Goal: Information Seeking & Learning: Find specific fact

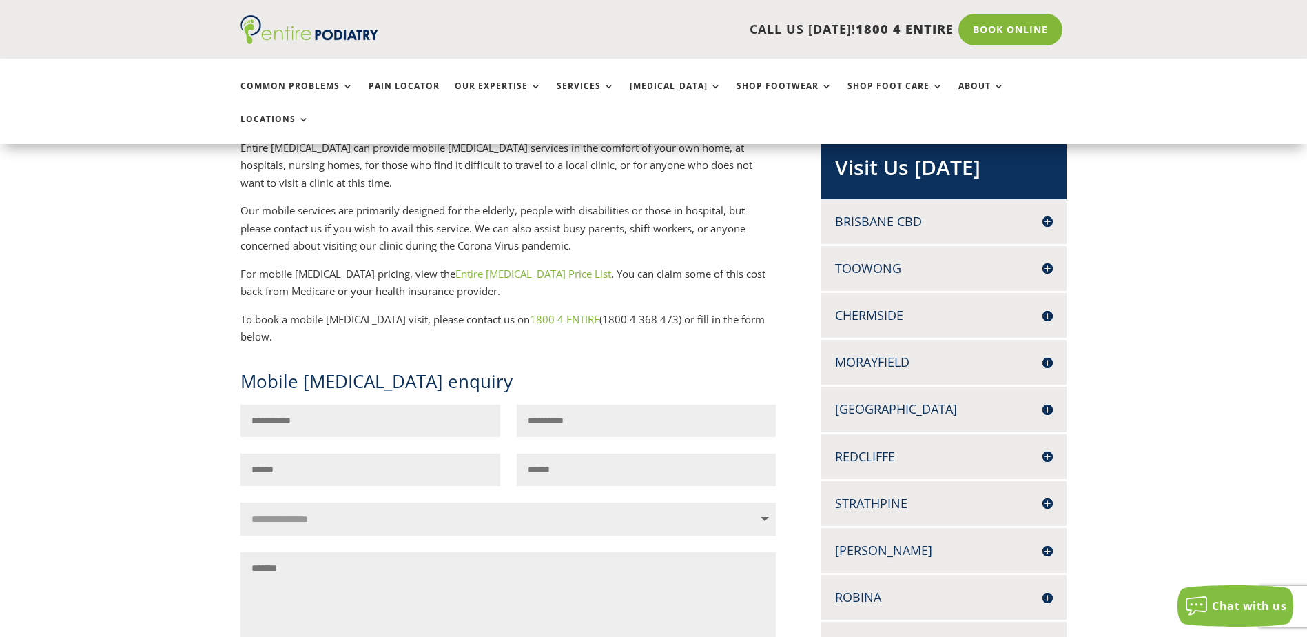
scroll to position [276, 0]
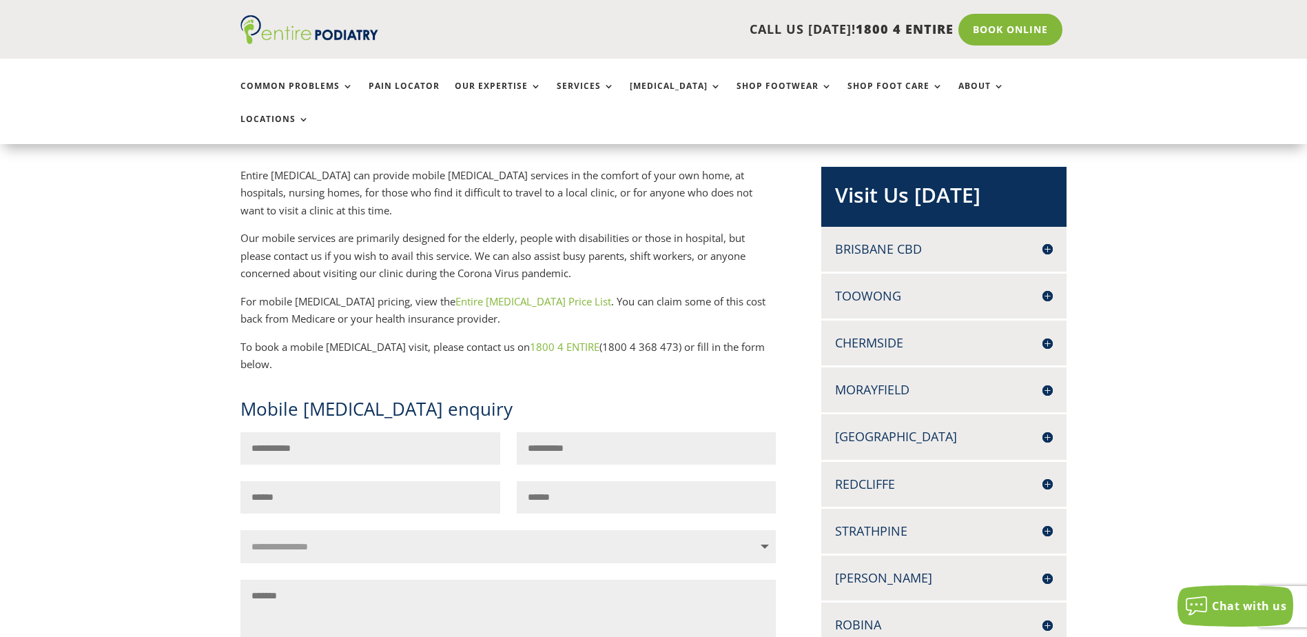
click at [494, 294] on link "Entire [MEDICAL_DATA] Price List" at bounding box center [533, 301] width 156 height 14
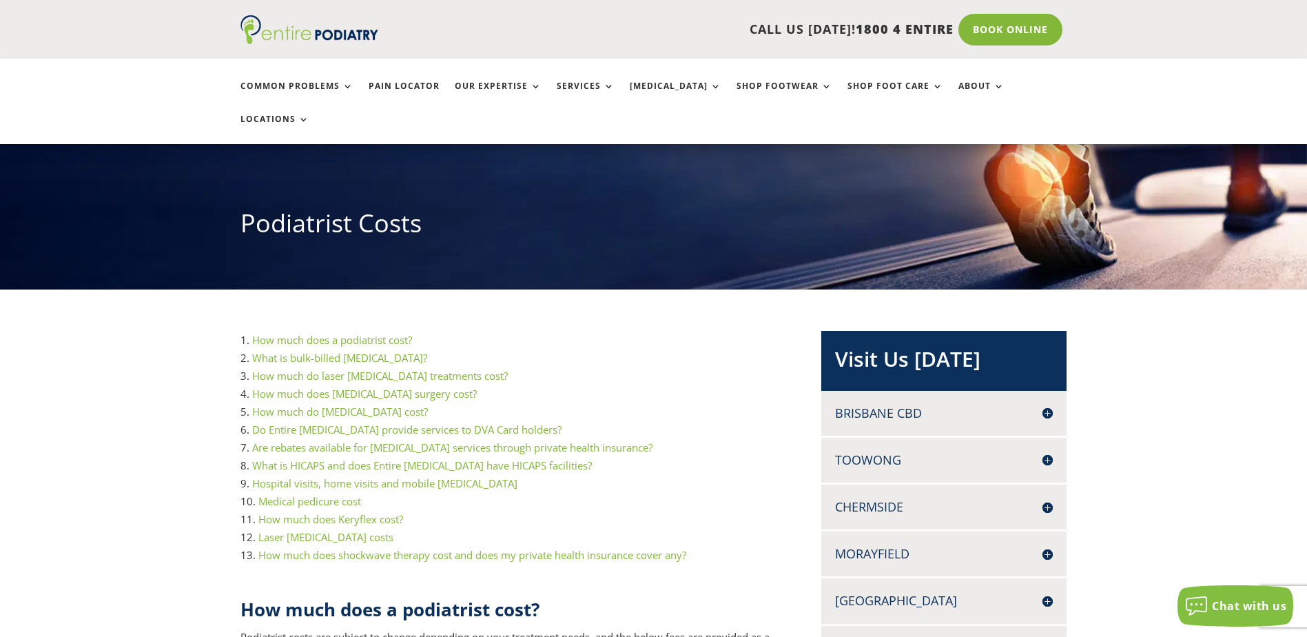
scroll to position [110, 0]
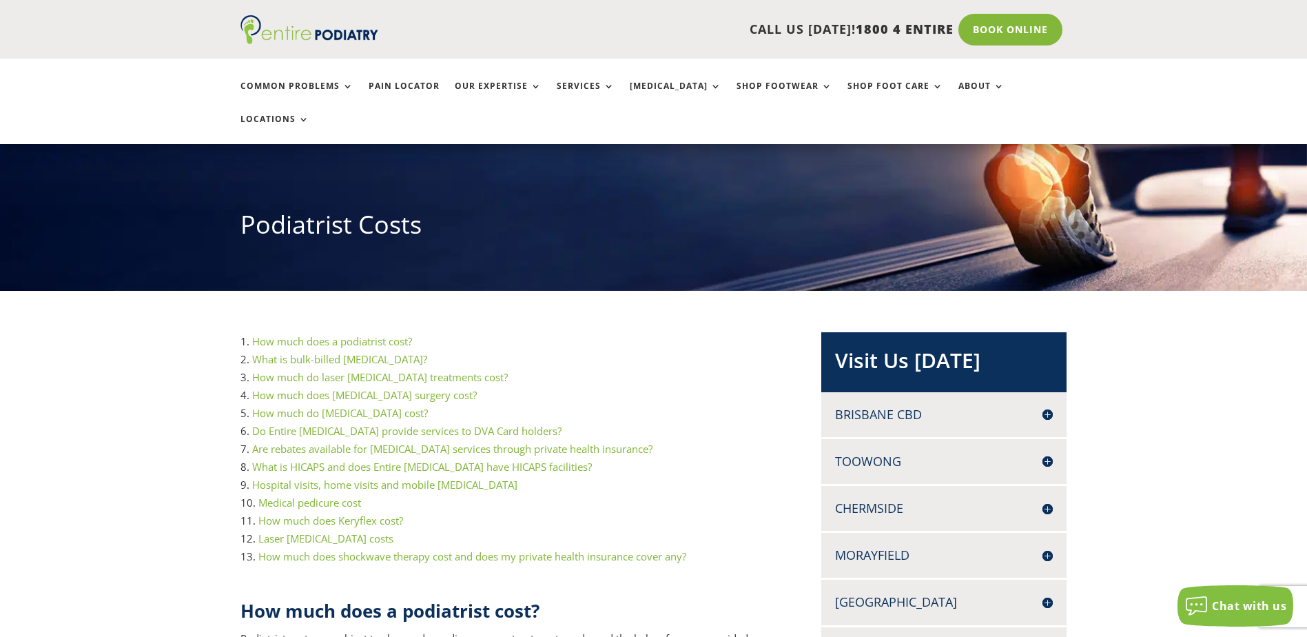
click at [386, 477] on link "Hospital visits, home visits and mobile [MEDICAL_DATA]" at bounding box center [384, 484] width 265 height 14
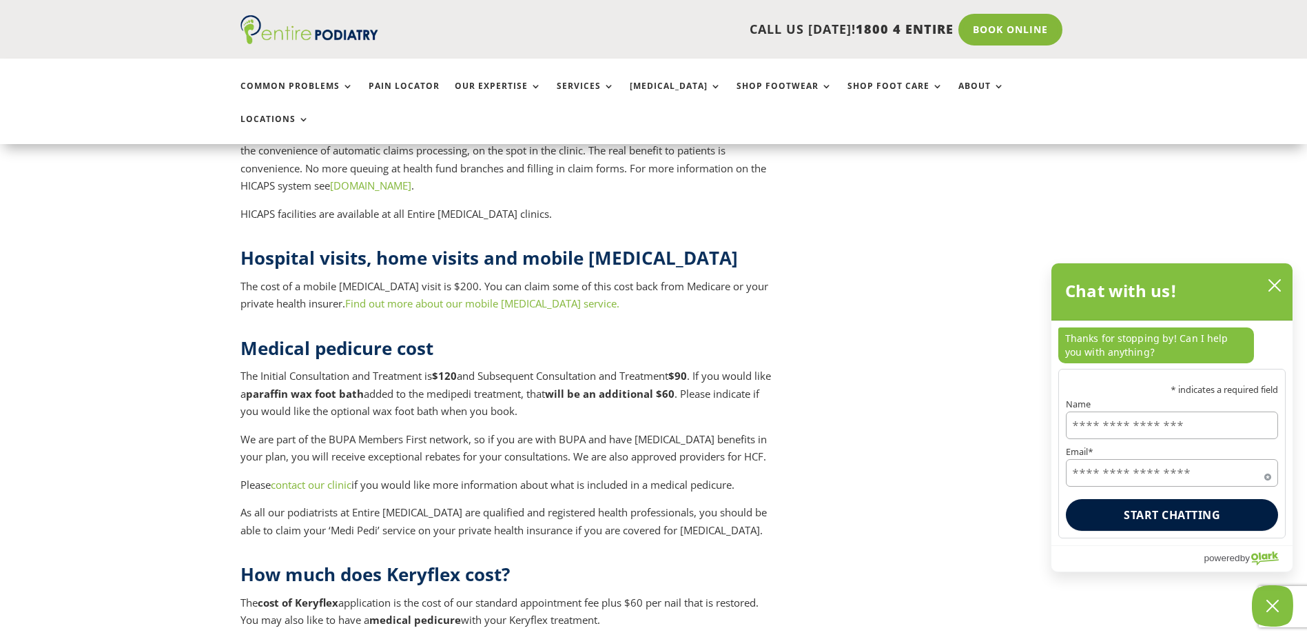
scroll to position [5500, 0]
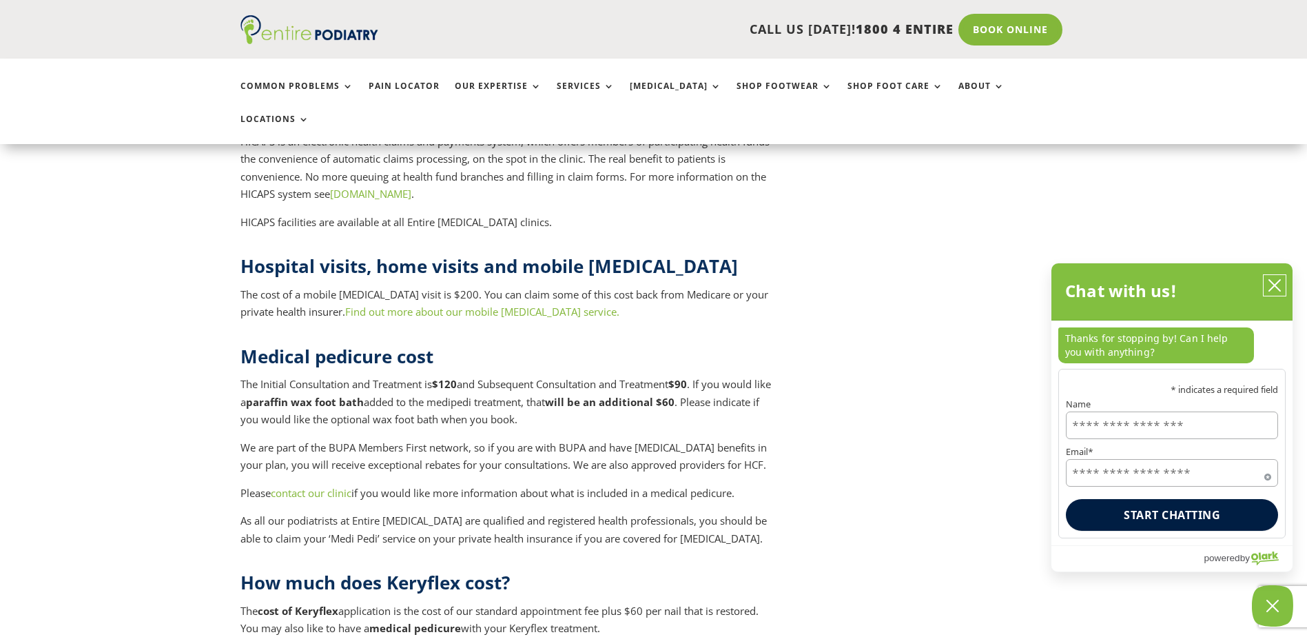
click at [1282, 285] on button "close chatbox" at bounding box center [1274, 285] width 22 height 21
